Goal: Check status

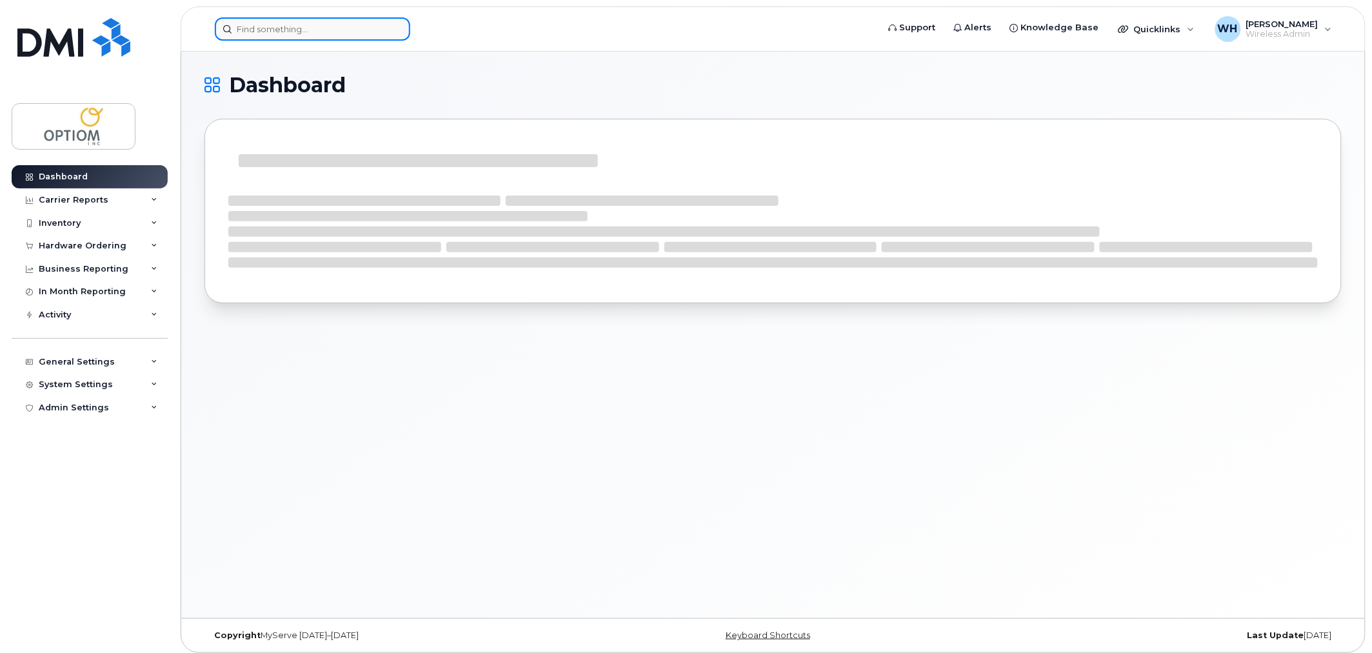
click at [335, 31] on input at bounding box center [312, 28] width 195 height 23
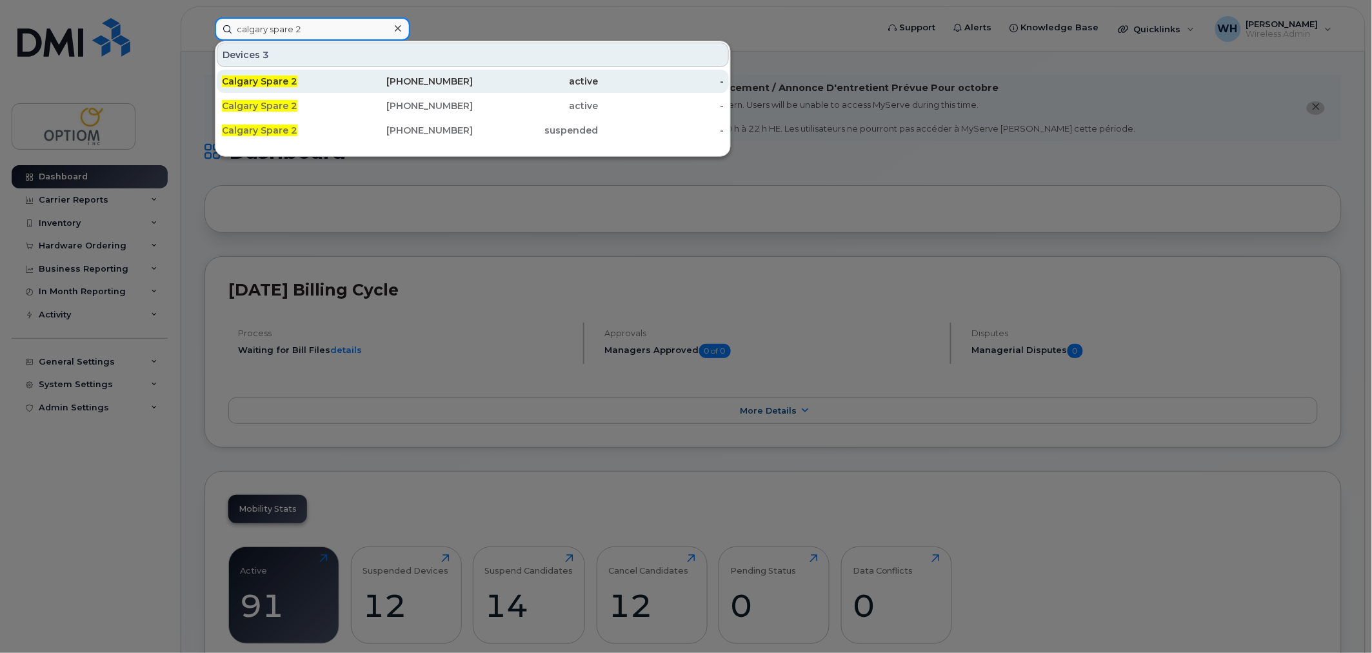
type input "calgary spare 2"
click at [348, 77] on div "[PHONE_NUMBER]" at bounding box center [411, 81] width 126 height 13
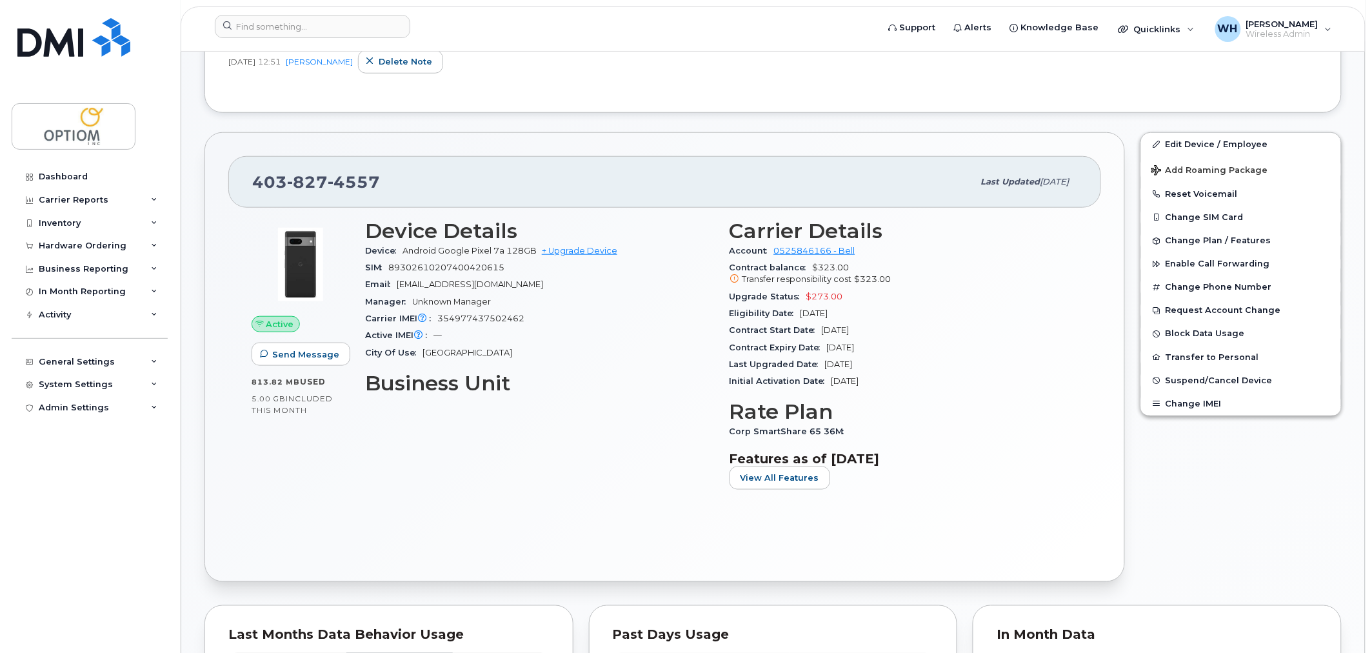
scroll to position [358, 0]
drag, startPoint x: 789, startPoint y: 311, endPoint x: 874, endPoint y: 308, distance: 85.2
click at [874, 308] on div "Eligibility Date May 05, 2026" at bounding box center [904, 313] width 349 height 17
